Goal: Task Accomplishment & Management: Complete application form

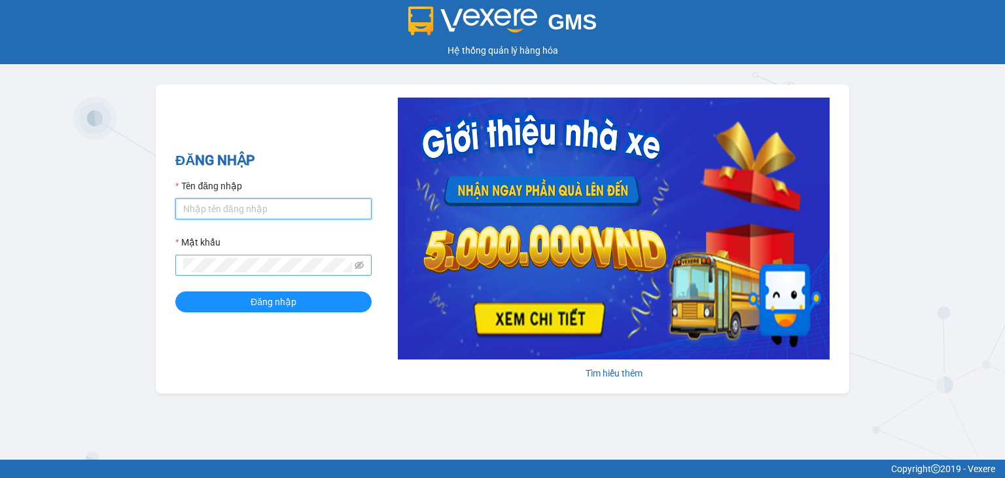
type input "oanhml.quochoang"
click at [242, 256] on span at bounding box center [273, 265] width 196 height 21
click at [175, 291] on button "Đăng nhập" at bounding box center [273, 301] width 196 height 21
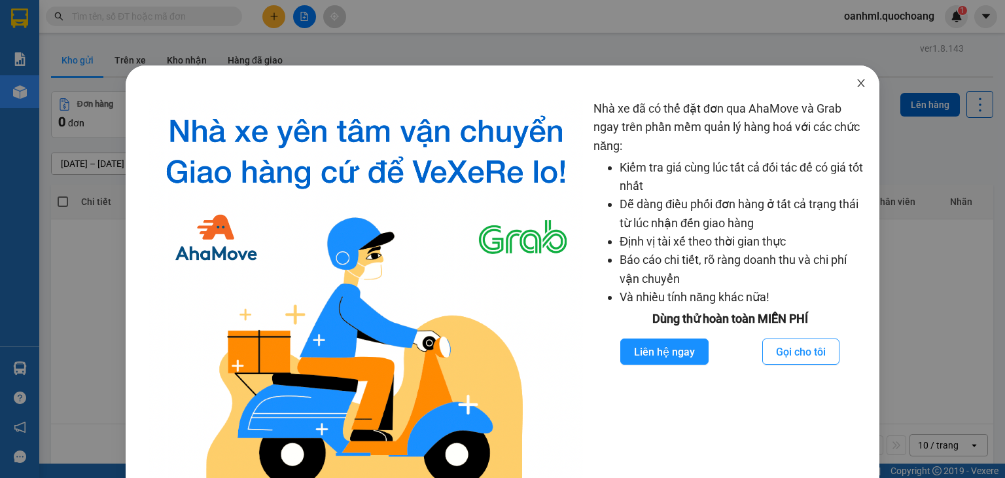
click at [856, 88] on icon "close" at bounding box center [861, 83] width 10 height 10
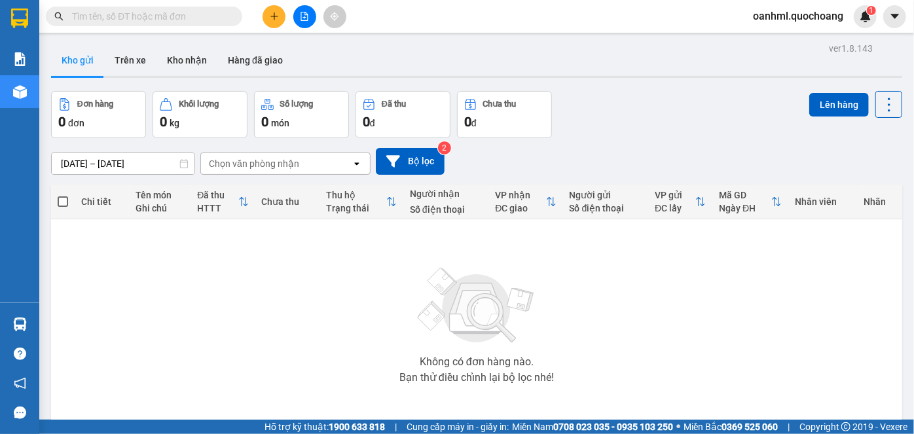
drag, startPoint x: 989, startPoint y: 0, endPoint x: 619, endPoint y: 81, distance: 379.2
click at [655, 118] on div "Đơn hàng 0 đơn Khối lượng 0 kg Số lượng 0 món Đã thu 0 đ Chưa thu 0 đ Lên hàng" at bounding box center [476, 114] width 851 height 47
click at [195, 52] on button "Kho nhận" at bounding box center [186, 60] width 61 height 31
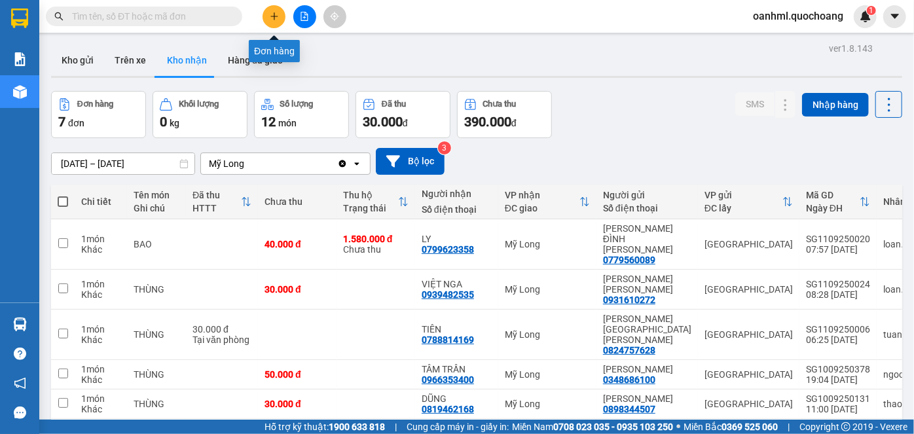
click at [274, 18] on icon "plus" at bounding box center [274, 15] width 1 height 7
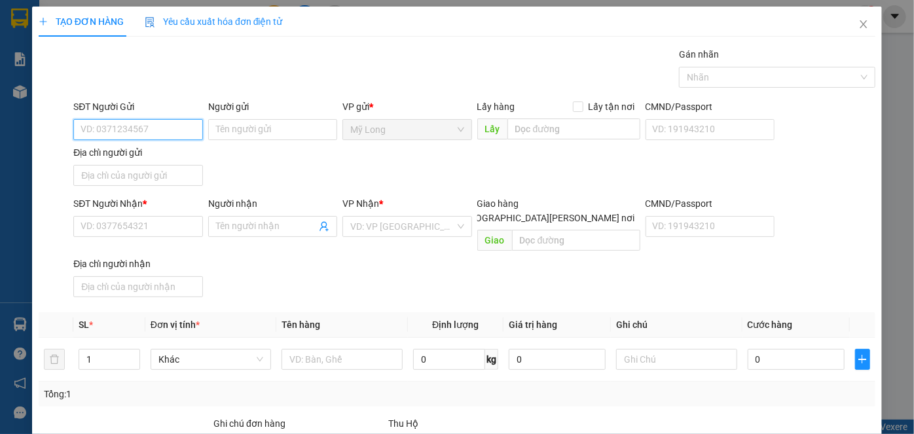
click at [182, 126] on input "SĐT Người Gửi" at bounding box center [137, 129] width 129 height 21
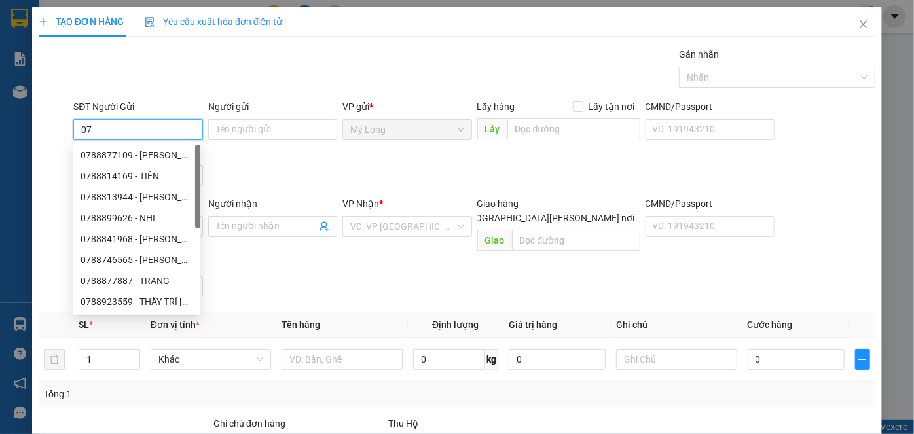
type input "0"
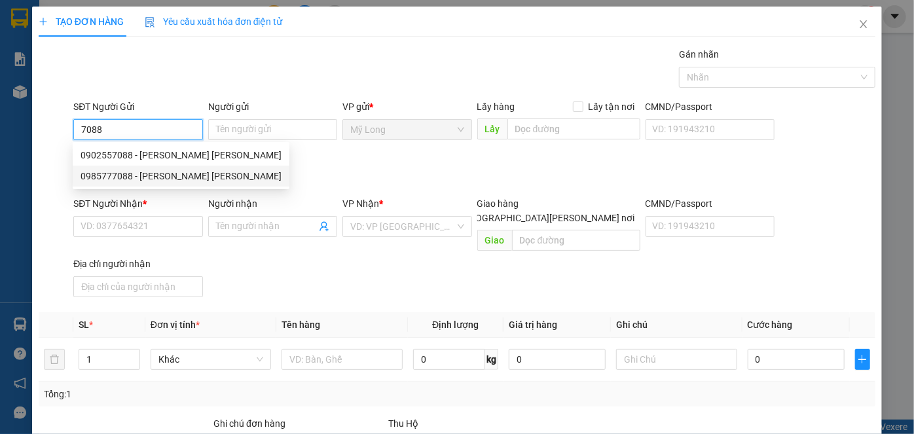
click at [194, 181] on div "0985777088 - NGÔ MINH TUẤN" at bounding box center [181, 176] width 201 height 14
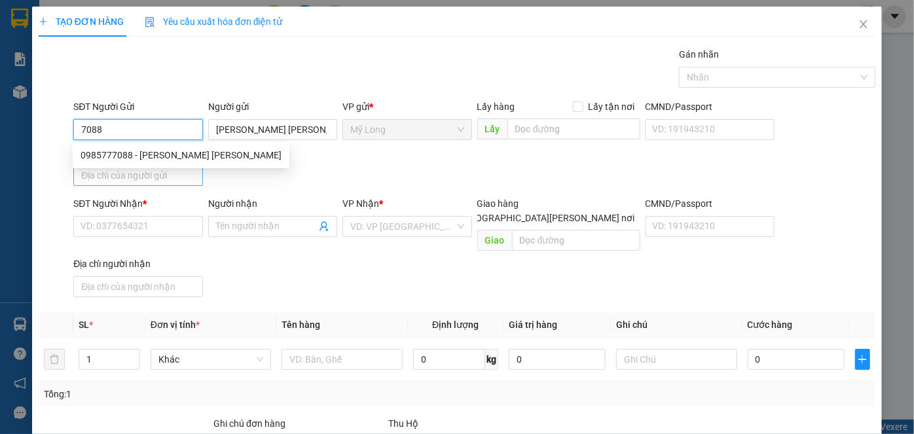
type input "0985777088"
type input "[PERSON_NAME] [PERSON_NAME]"
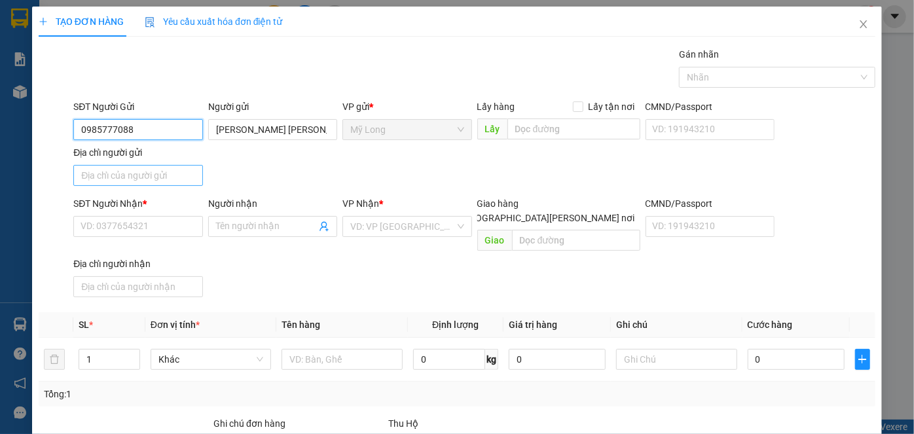
type input "0985777088"
click at [181, 177] on input "Địa chỉ người gửi" at bounding box center [137, 175] width 129 height 21
type input "ẤP 1, MỸ HIỆP, ĐỒNG THÁP"
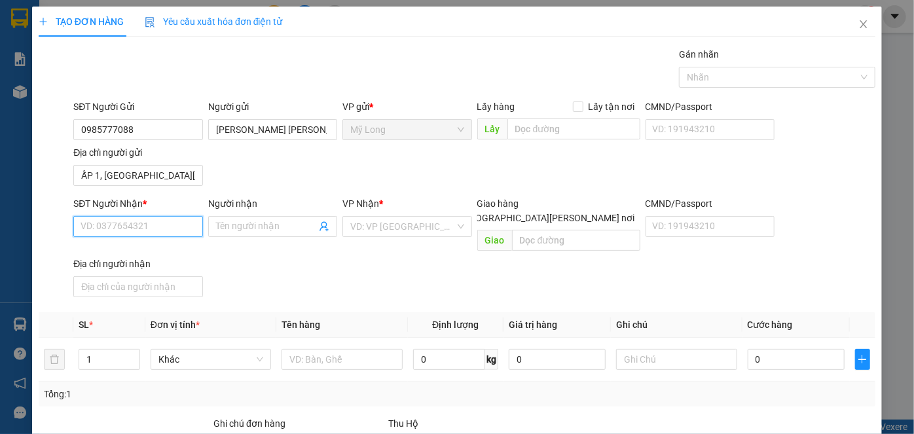
click at [144, 226] on input "SĐT Người Nhận *" at bounding box center [137, 226] width 129 height 21
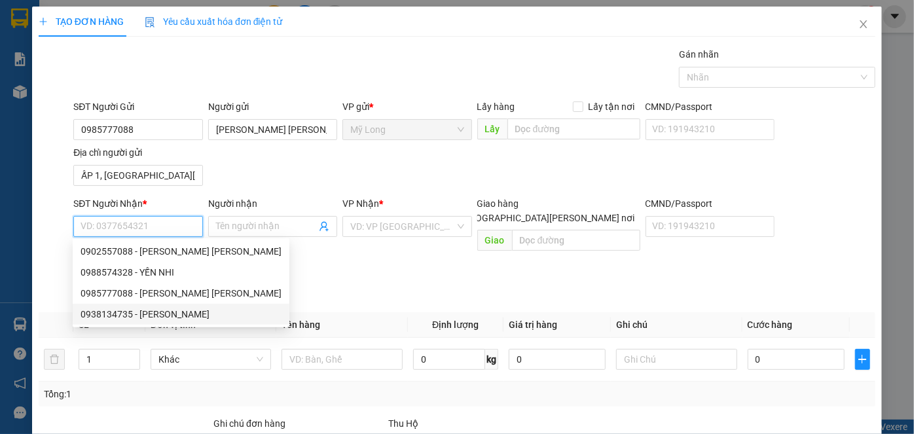
click at [128, 317] on div "0938134735 - CHỊ LINH" at bounding box center [181, 314] width 201 height 14
type input "0938134735"
type input "[PERSON_NAME]"
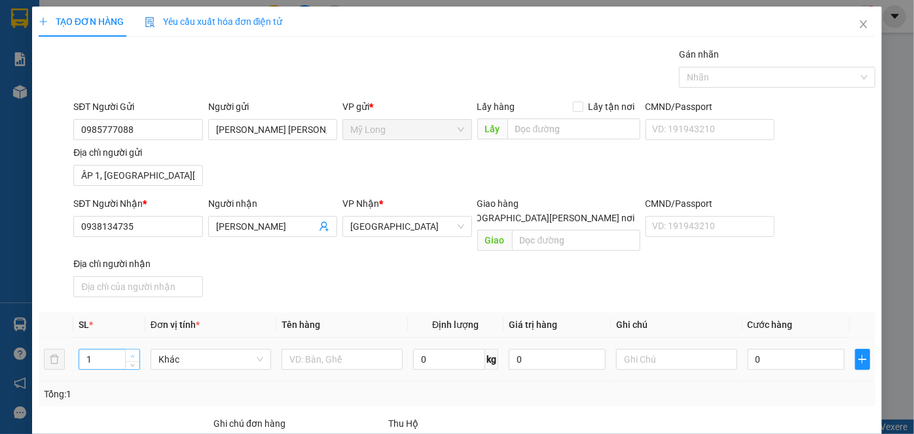
type input "2"
click at [132, 354] on icon "up" at bounding box center [132, 356] width 5 height 5
click at [331, 349] on input "text" at bounding box center [341, 359] width 121 height 21
type input "THÙNG"
click at [755, 349] on input "0" at bounding box center [796, 359] width 97 height 21
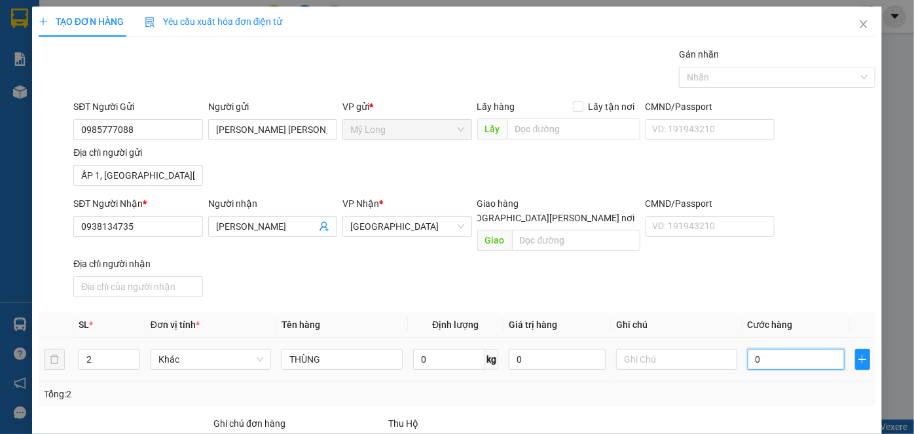
type input "1"
type input "10"
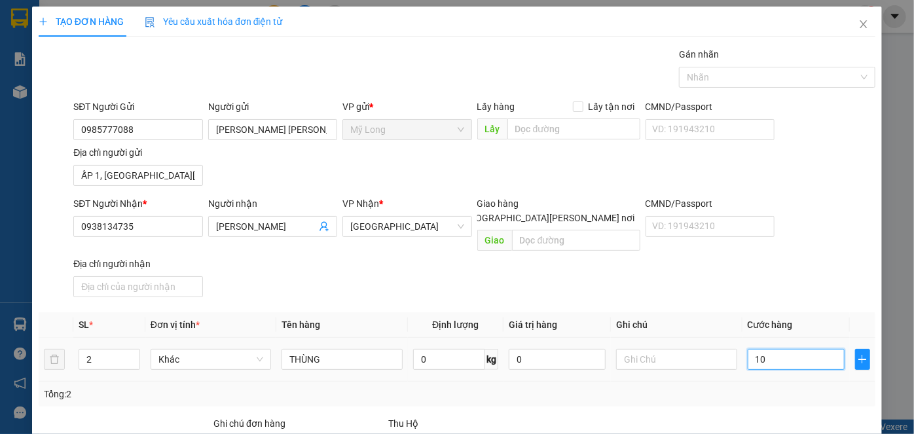
type input "10"
type input "100"
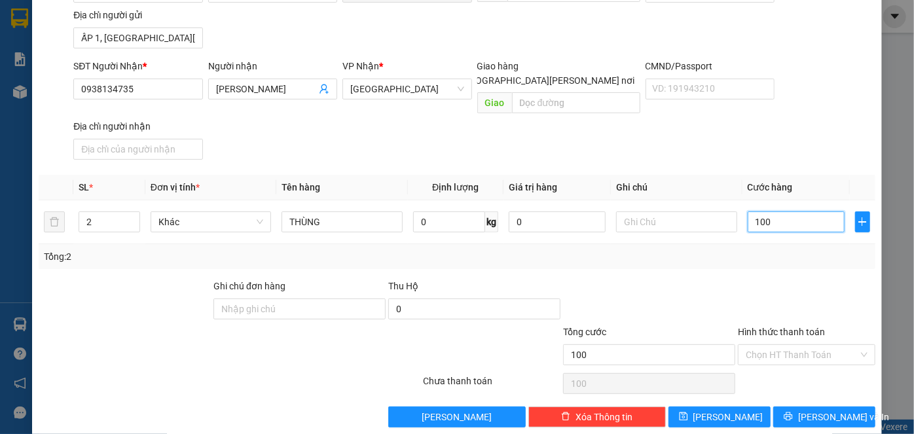
scroll to position [139, 0]
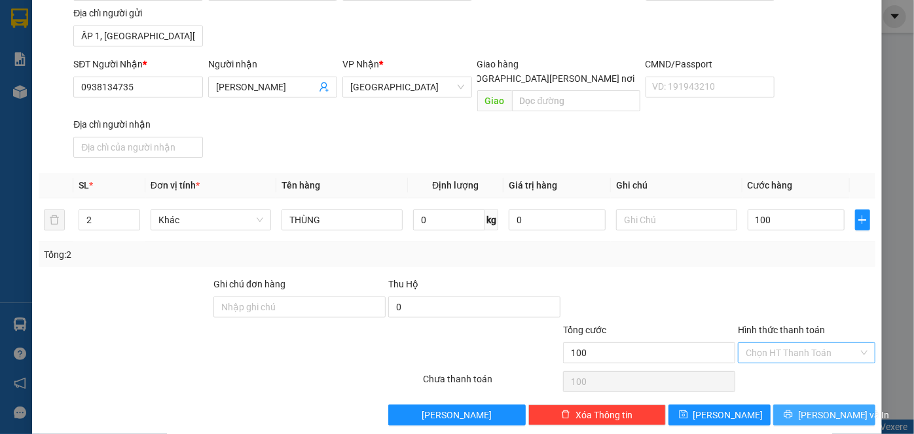
type input "100.000"
click at [806, 408] on span "Lưu và In" at bounding box center [844, 415] width 92 height 14
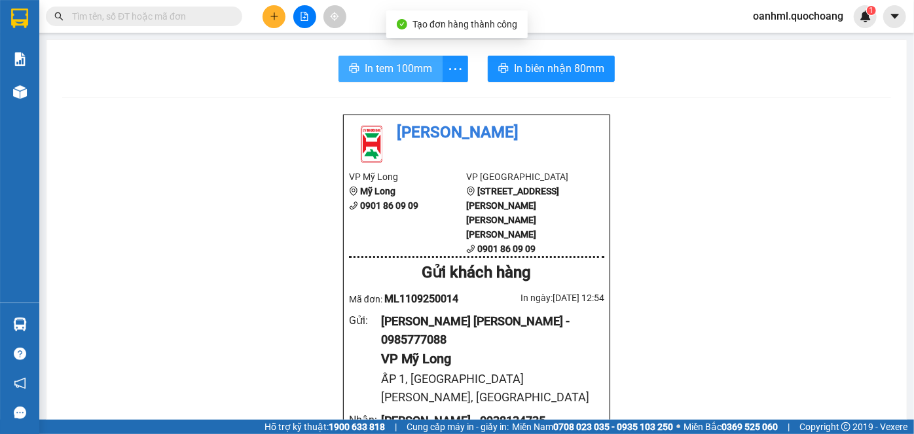
click at [396, 63] on span "In tem 100mm" at bounding box center [398, 68] width 67 height 16
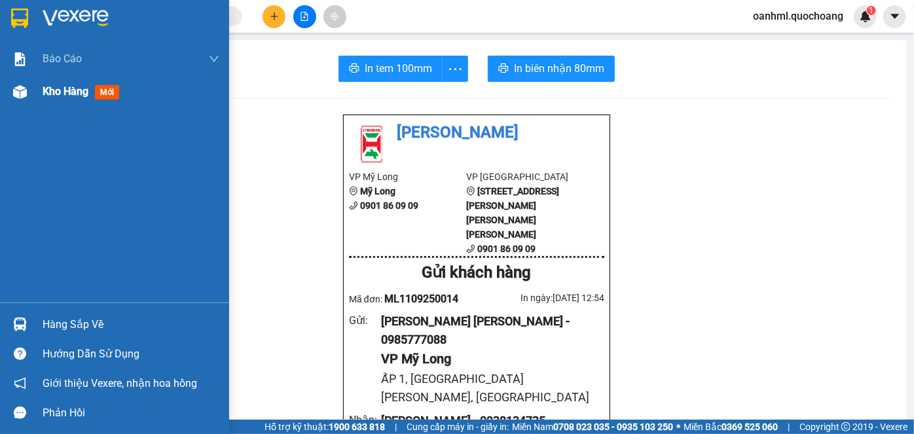
click at [65, 99] on div "Kho hàng mới" at bounding box center [84, 91] width 82 height 16
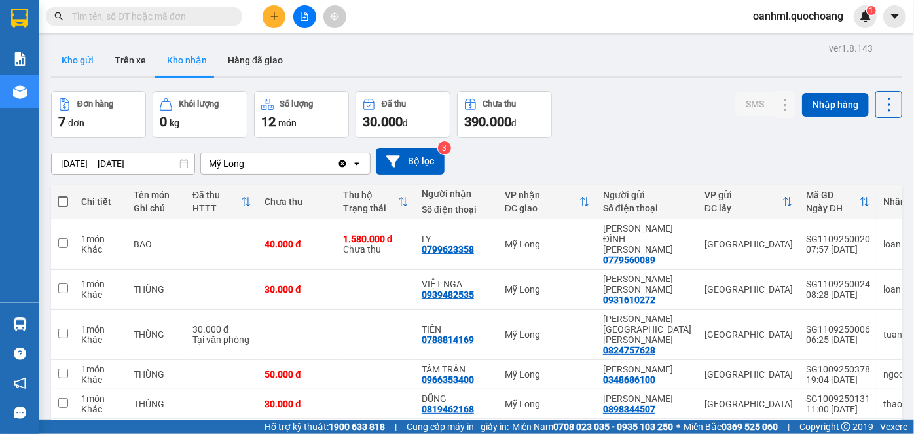
click at [91, 62] on button "Kho gửi" at bounding box center [77, 60] width 53 height 31
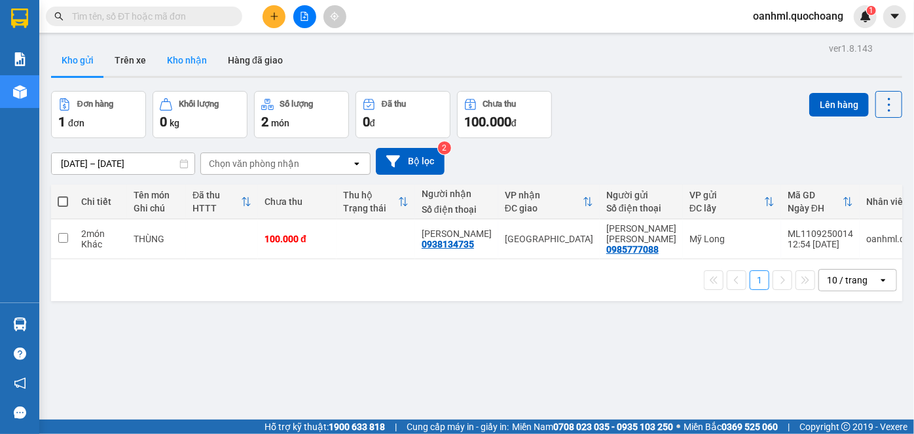
click at [183, 63] on button "Kho nhận" at bounding box center [186, 60] width 61 height 31
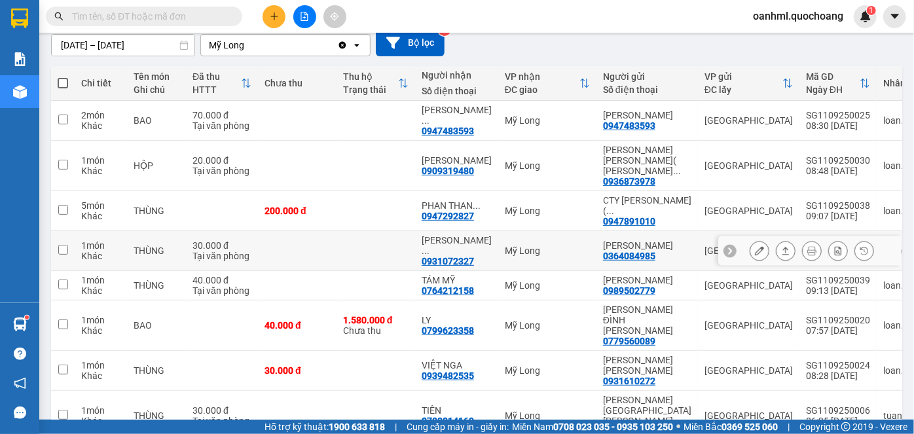
scroll to position [59, 0]
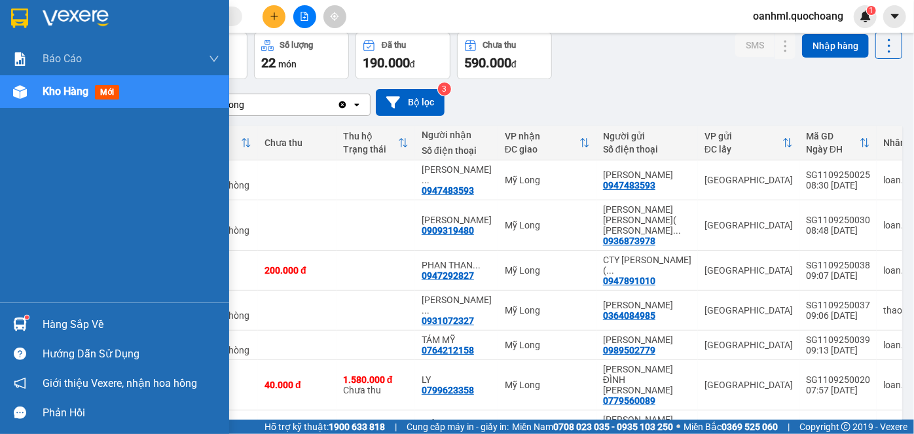
click at [72, 318] on div "Hàng sắp về" at bounding box center [131, 325] width 177 height 20
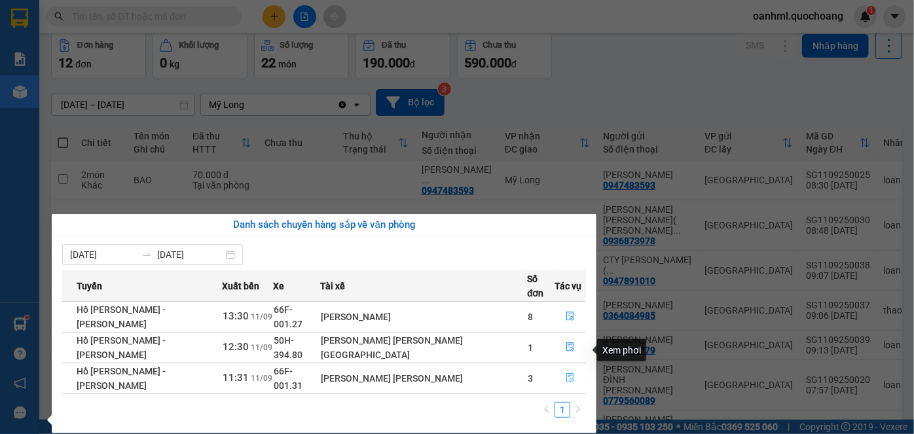
click at [576, 368] on button "button" at bounding box center [570, 378] width 30 height 21
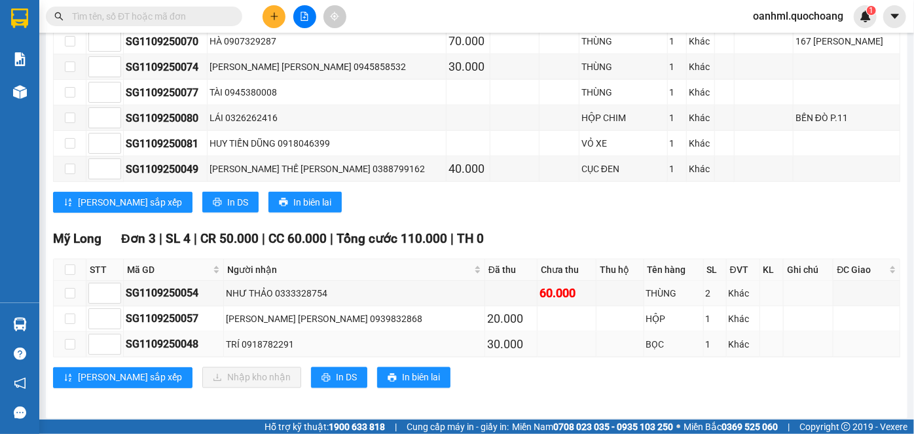
scroll to position [903, 0]
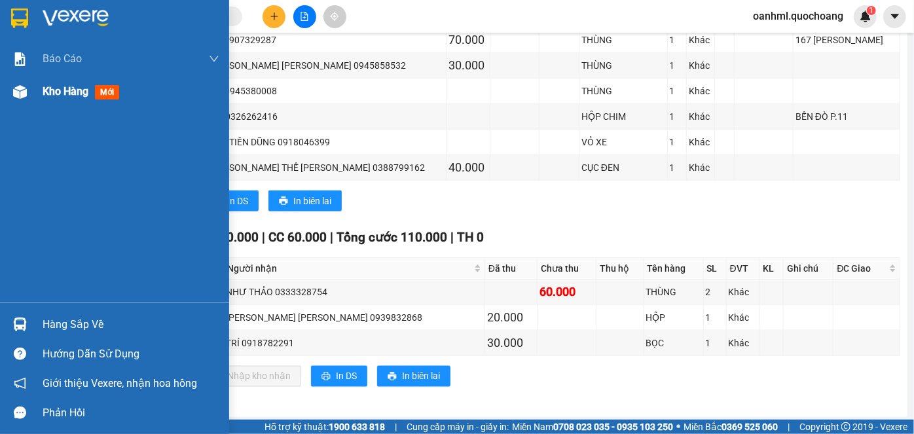
click at [66, 93] on span "Kho hàng" at bounding box center [66, 91] width 46 height 12
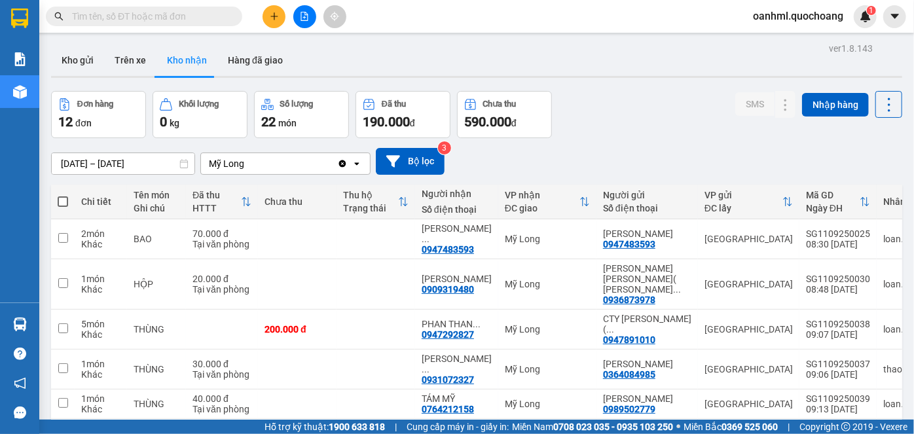
click at [814, 10] on span "oanhml.quochoang" at bounding box center [797, 16] width 111 height 16
click at [814, 43] on span "Đăng xuất" at bounding box center [804, 40] width 84 height 14
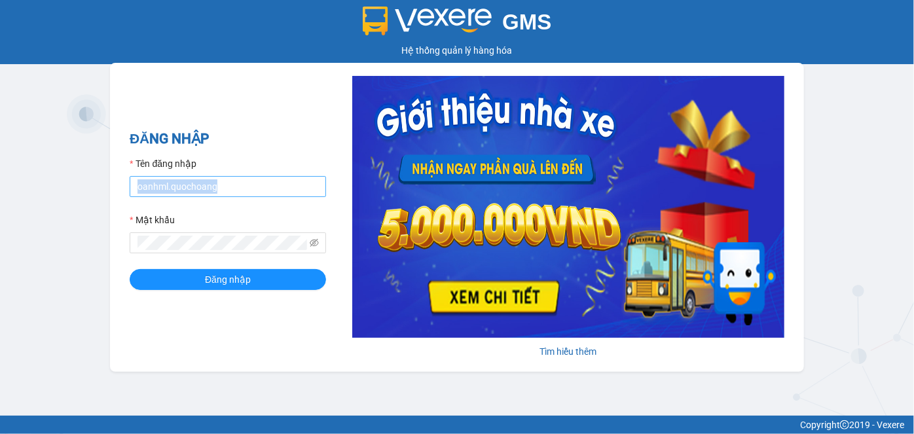
drag, startPoint x: 110, startPoint y: 202, endPoint x: 215, endPoint y: 183, distance: 107.1
click at [113, 196] on div "ĐĂNG NHẬP Tên đăng nhập oanhml.quochoang Mật khẩu Đăng nhập [PERSON_NAME] thêm" at bounding box center [457, 217] width 694 height 309
click at [232, 183] on input "oanhml.quochoang" at bounding box center [228, 186] width 196 height 21
drag, startPoint x: 223, startPoint y: 187, endPoint x: 206, endPoint y: 187, distance: 17.0
click at [221, 188] on input "oanhml.quochoang" at bounding box center [228, 186] width 196 height 21
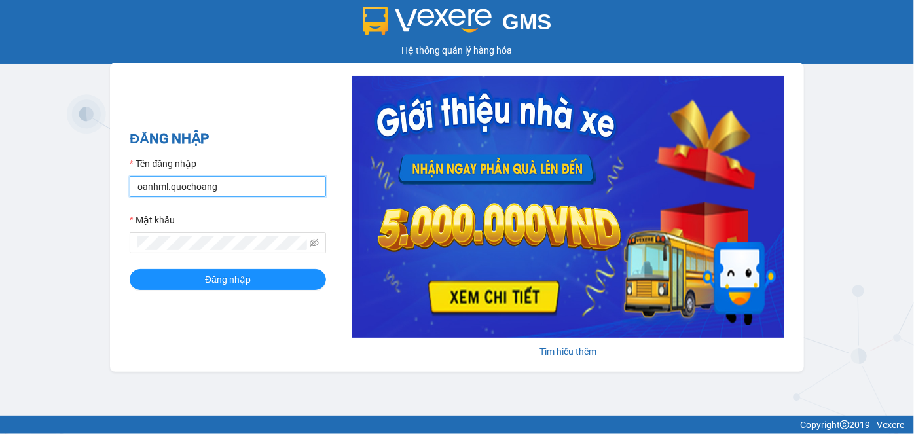
click at [206, 186] on input "oanhml.quochoang" at bounding box center [228, 186] width 196 height 21
type input "o"
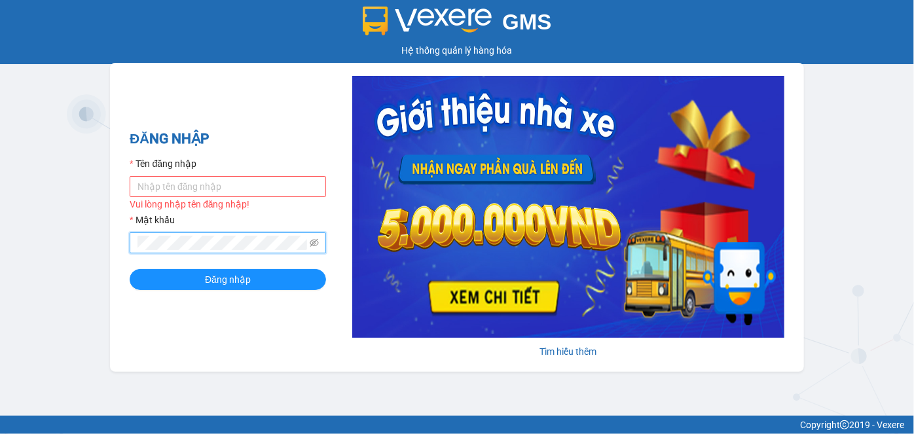
click at [132, 255] on form "Tên đăng nhập [PERSON_NAME] nhập tên đăng nhập! Mật khẩu Đăng nhập" at bounding box center [228, 223] width 196 height 134
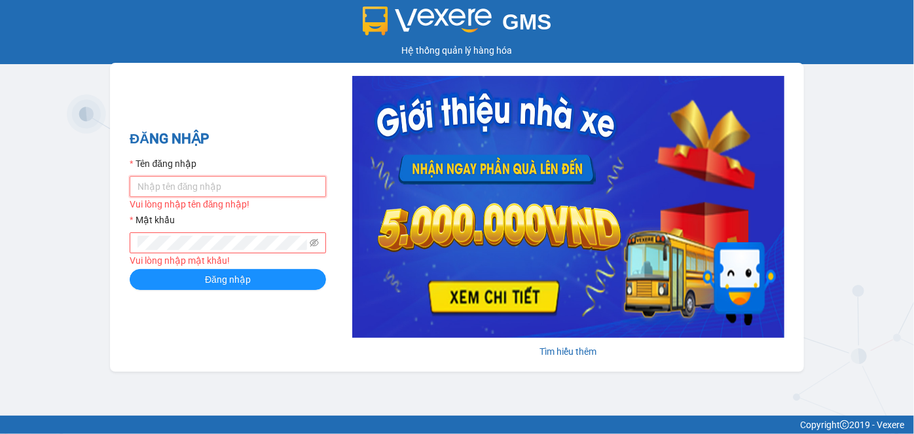
click at [159, 189] on input "Tên đăng nhập" at bounding box center [228, 186] width 196 height 21
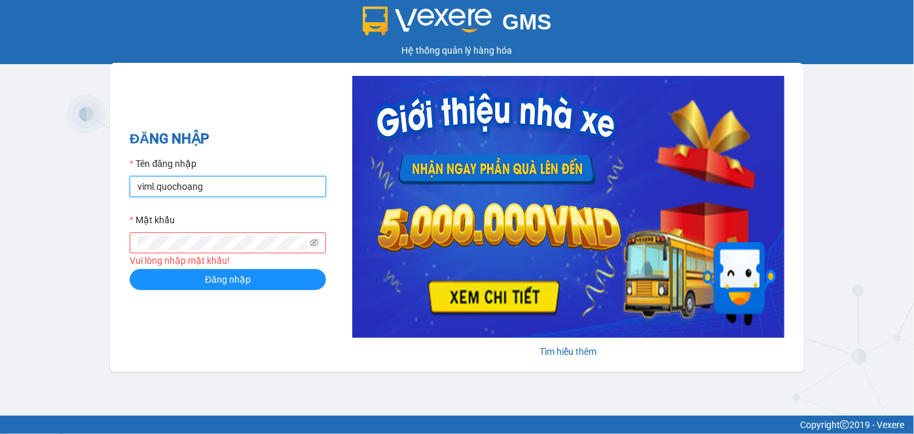
type input "viml.quochoang"
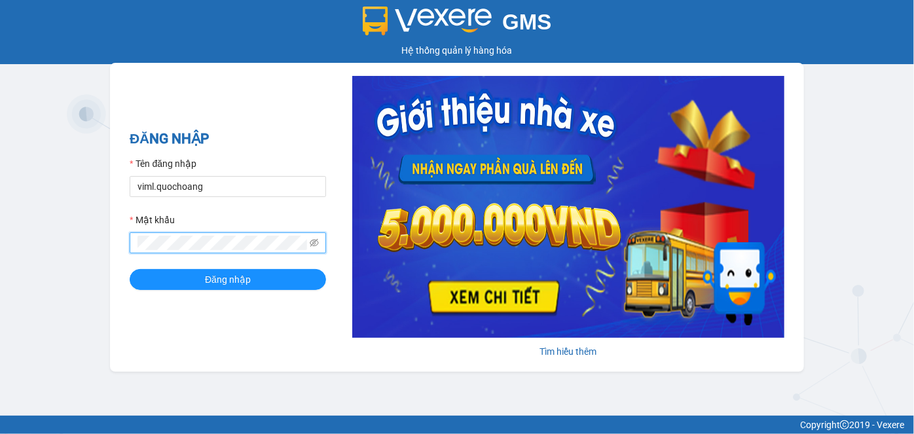
click at [130, 269] on button "Đăng nhập" at bounding box center [228, 279] width 196 height 21
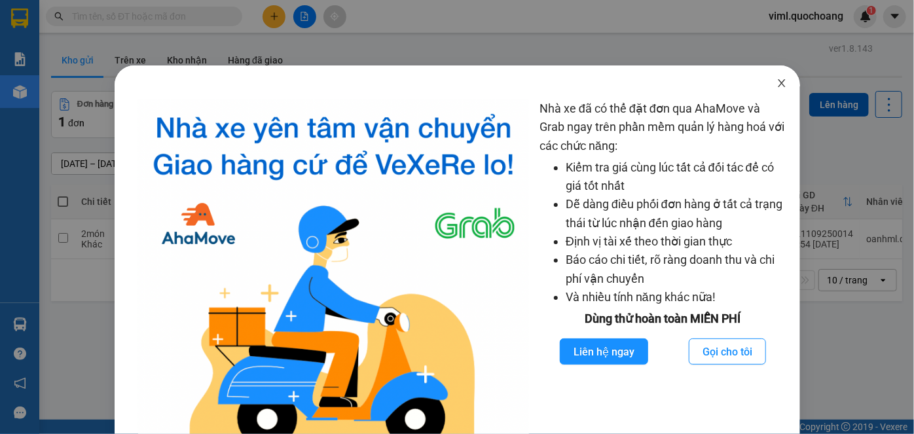
click at [776, 82] on icon "close" at bounding box center [781, 83] width 10 height 10
